Goal: Information Seeking & Learning: Check status

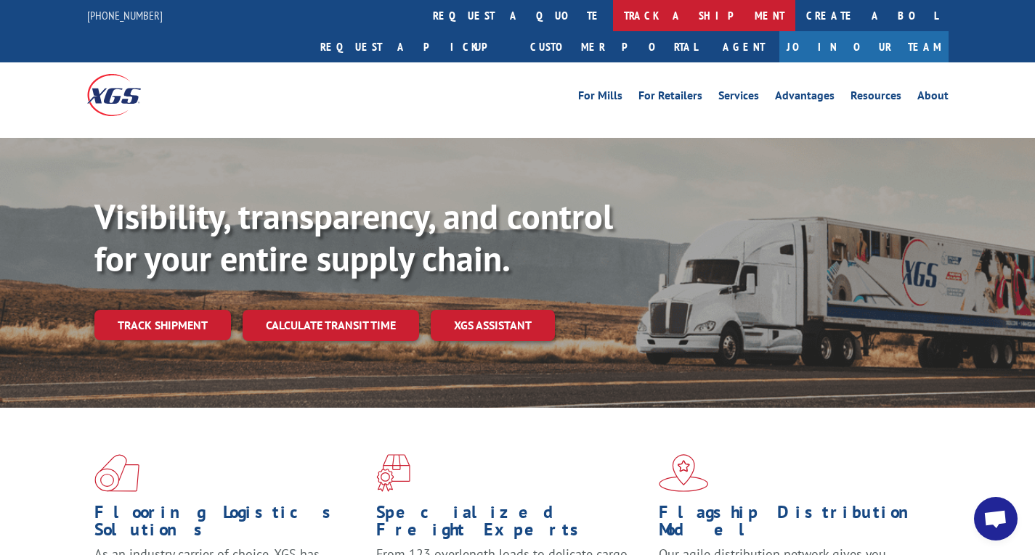
click at [351, 25] on link "track a shipment" at bounding box center [704, 15] width 182 height 31
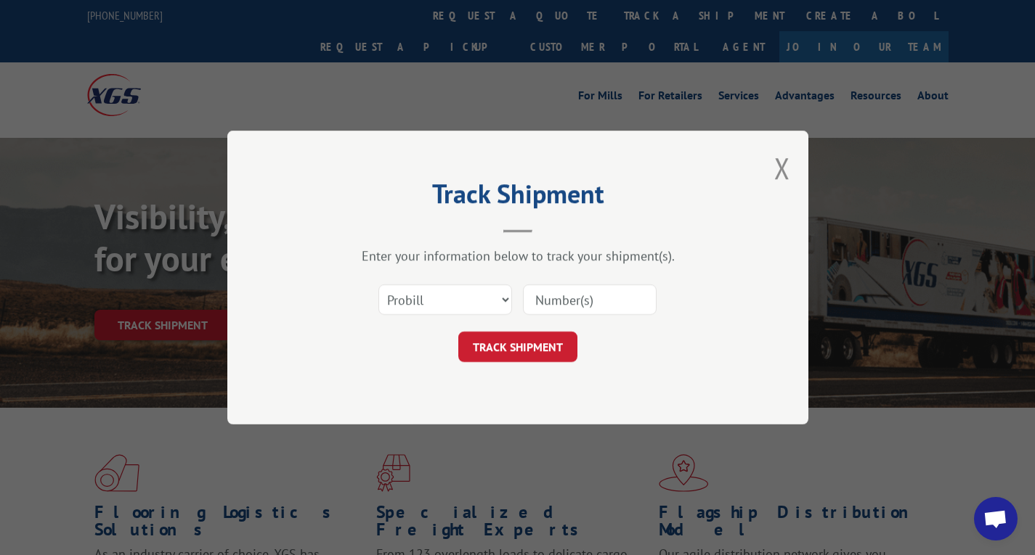
click at [351, 289] on input at bounding box center [590, 300] width 134 height 30
paste input "17587224"
type input "17587224"
click at [351, 346] on button "TRACK SHIPMENT" at bounding box center [517, 347] width 119 height 30
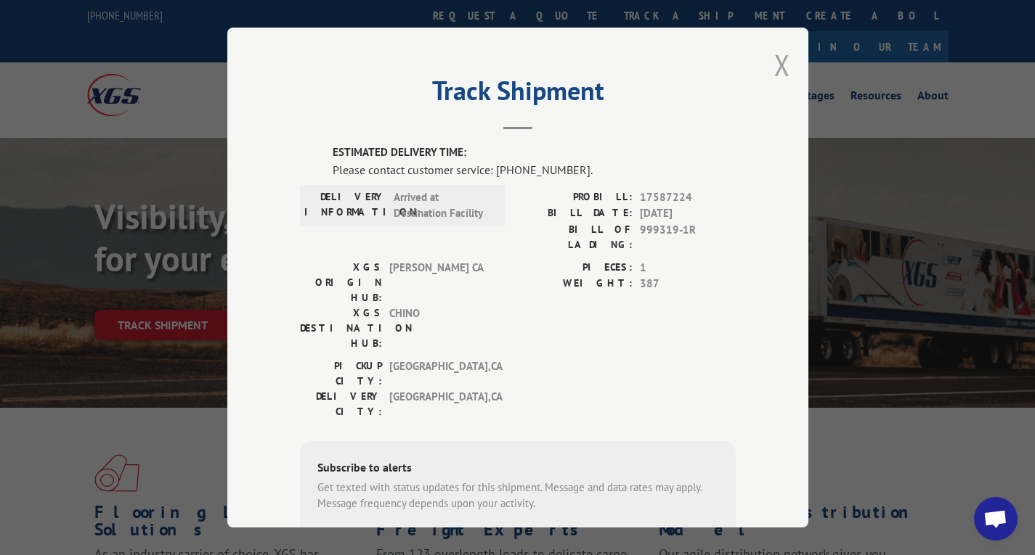
click at [351, 63] on button "Close modal" at bounding box center [782, 65] width 16 height 38
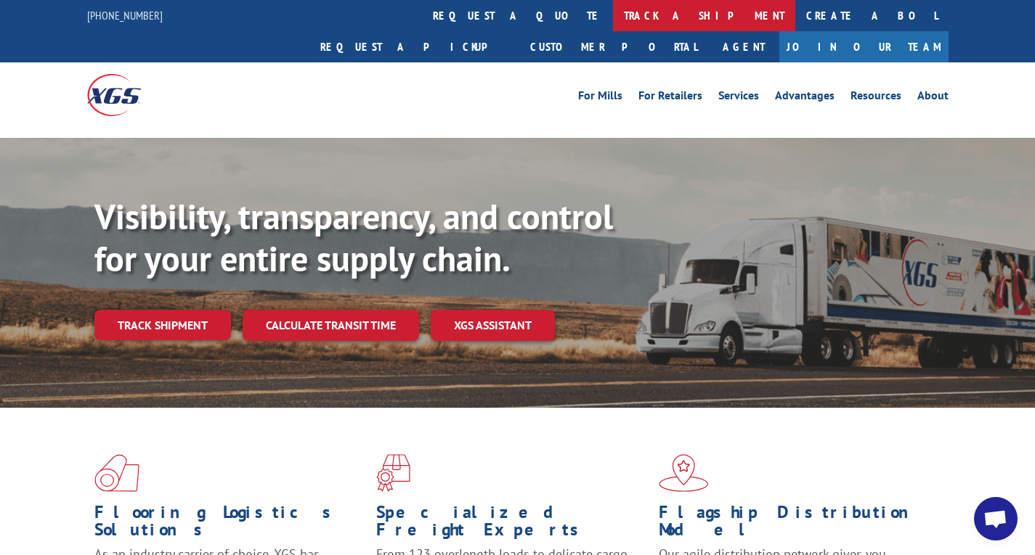
click at [351, 21] on link "track a shipment" at bounding box center [704, 15] width 182 height 31
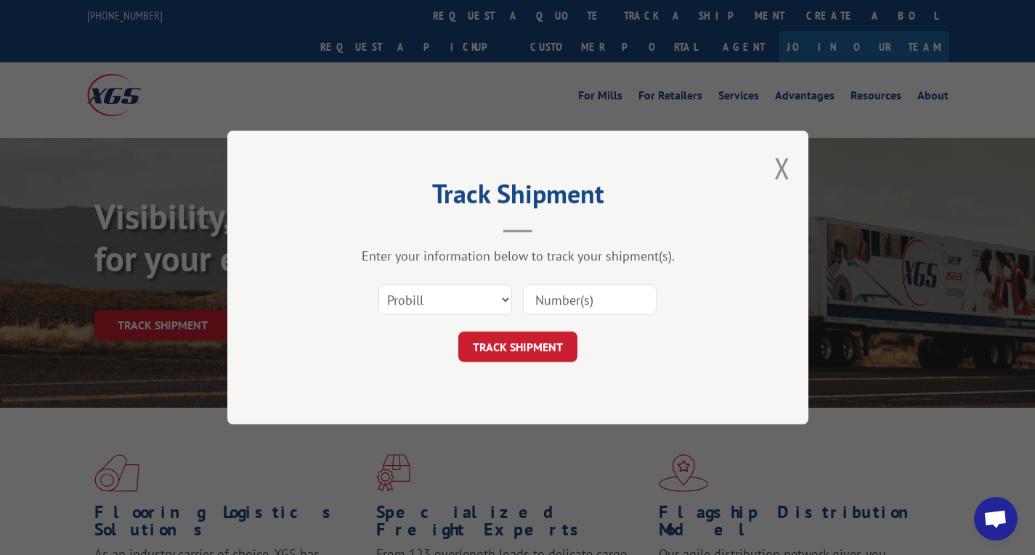
click at [351, 304] on input at bounding box center [590, 300] width 134 height 30
paste input "17587232"
type input "17587232"
click at [351, 337] on button "TRACK SHIPMENT" at bounding box center [517, 347] width 119 height 30
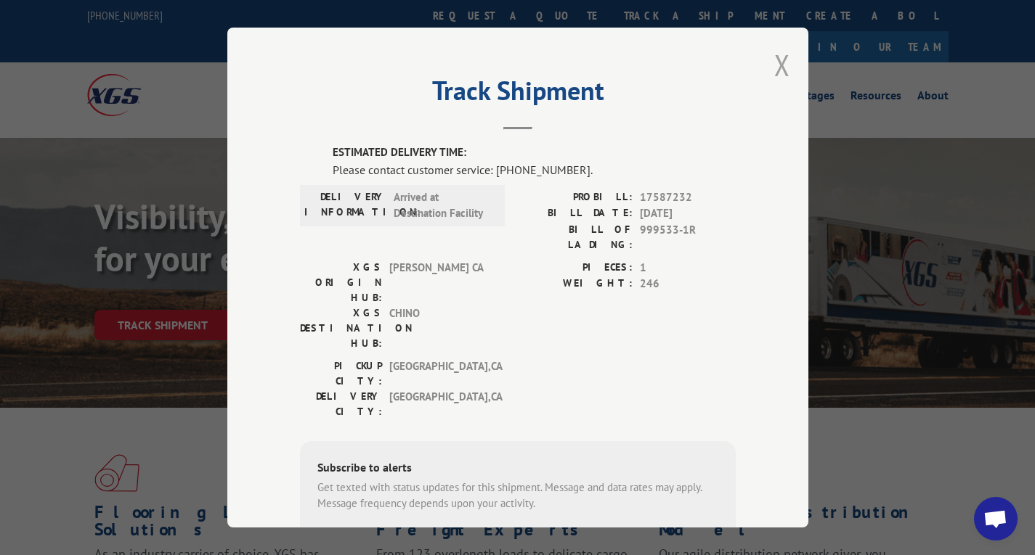
click at [351, 60] on button "Close modal" at bounding box center [782, 65] width 16 height 38
